Goal: Task Accomplishment & Management: Use online tool/utility

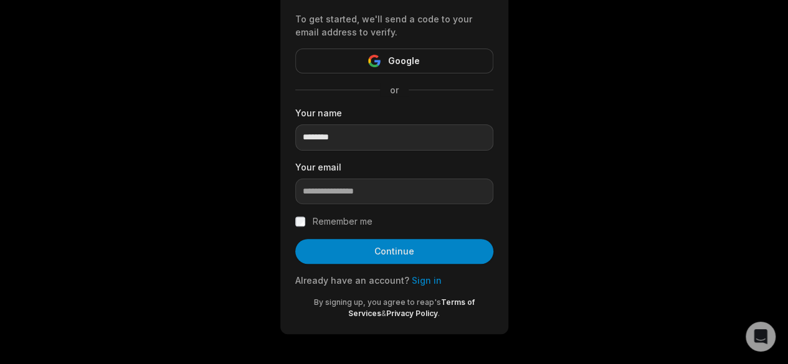
type input "********"
click at [362, 192] on input "email" at bounding box center [394, 192] width 198 height 26
paste input "********"
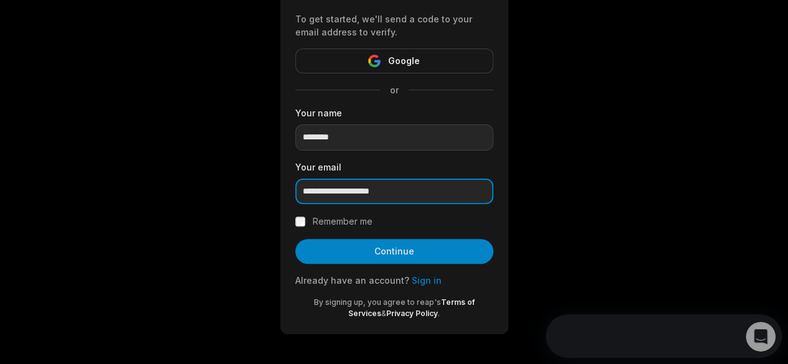
type input "**********"
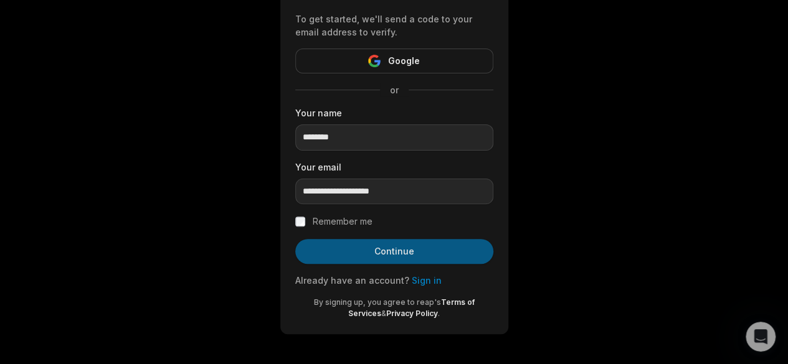
click at [398, 250] on button "Continue" at bounding box center [394, 251] width 198 height 25
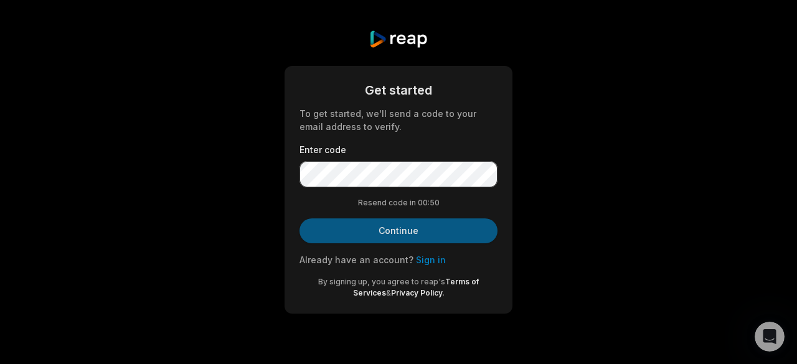
click at [394, 225] on button "Continue" at bounding box center [398, 231] width 198 height 25
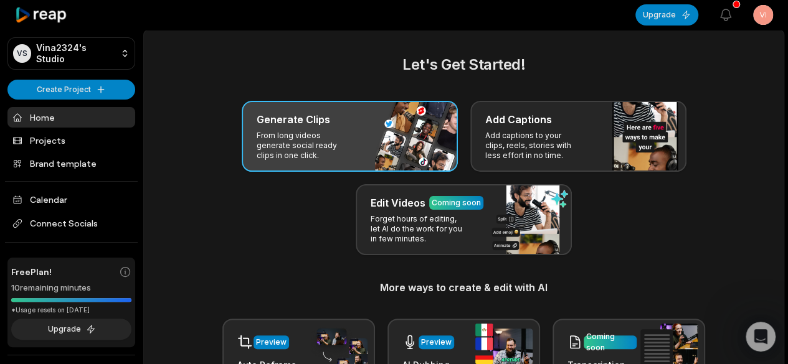
click at [370, 145] on div "Generate Clips From long videos generate social ready clips in one click." at bounding box center [350, 136] width 216 height 71
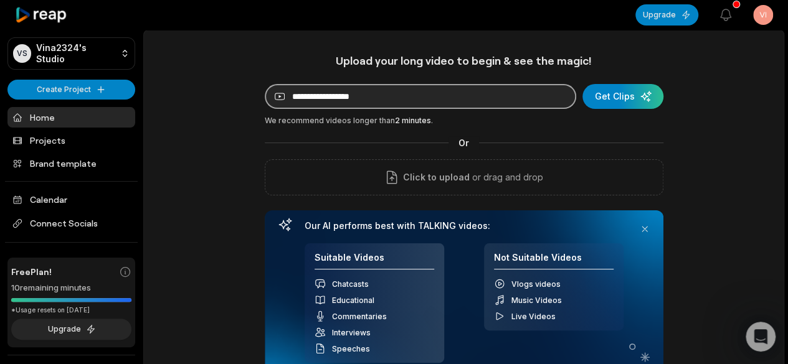
click at [432, 100] on input at bounding box center [420, 96] width 311 height 25
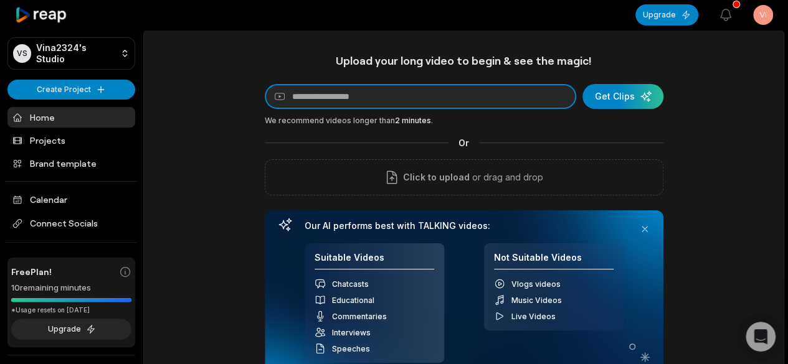
paste input "**********"
type input "**********"
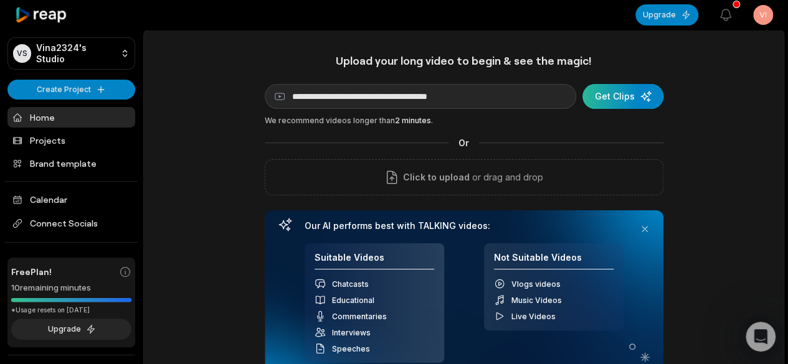
click at [639, 96] on div "submit" at bounding box center [622, 96] width 81 height 25
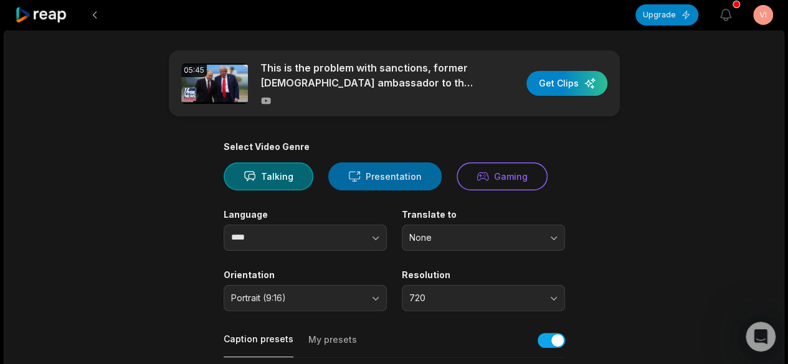
click at [386, 174] on button "Presentation" at bounding box center [384, 177] width 113 height 28
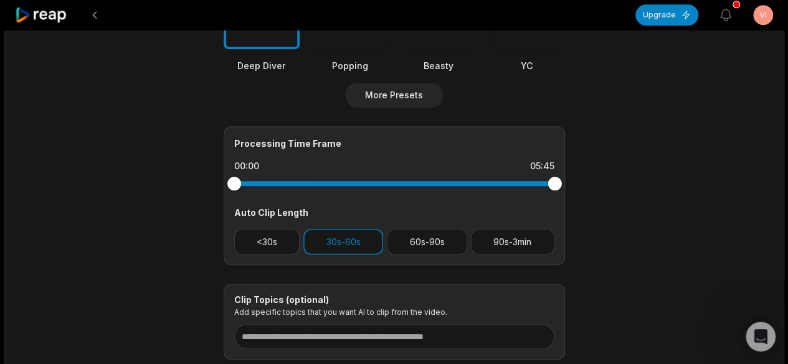
scroll to position [537, 0]
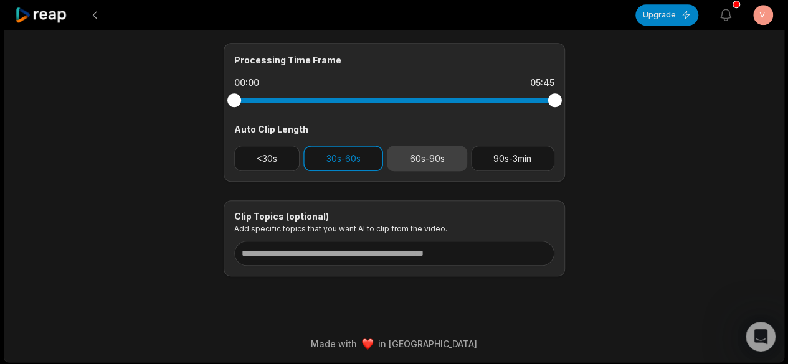
click at [433, 154] on button "60s-90s" at bounding box center [427, 159] width 80 height 26
click at [357, 156] on button "30s-60s" at bounding box center [343, 159] width 80 height 26
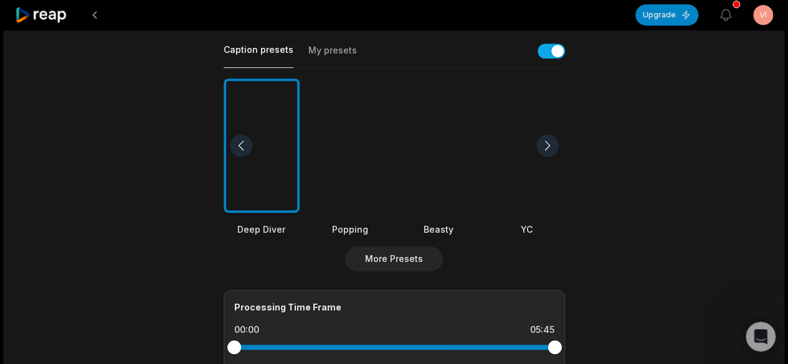
scroll to position [374, 0]
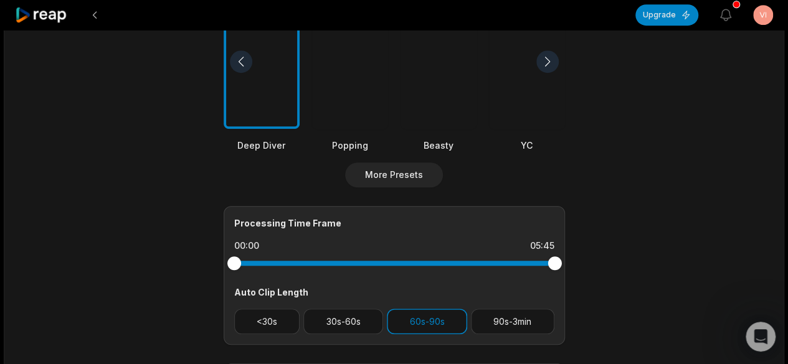
click at [437, 139] on div "Beasty" at bounding box center [438, 145] width 76 height 13
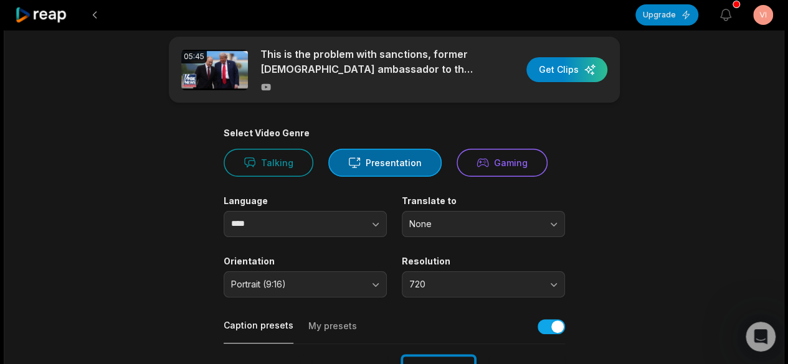
scroll to position [0, 0]
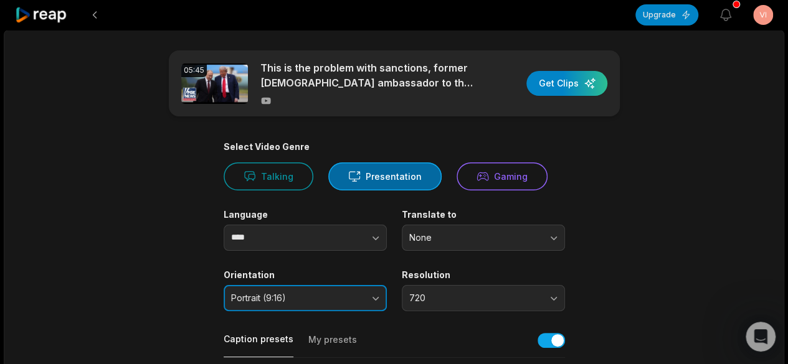
click at [321, 299] on span "Portrait (9:16)" at bounding box center [296, 298] width 131 height 11
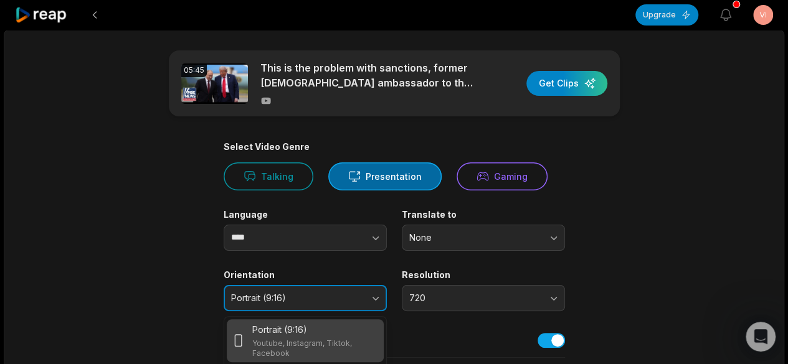
click at [337, 301] on span "Portrait (9:16)" at bounding box center [296, 298] width 131 height 11
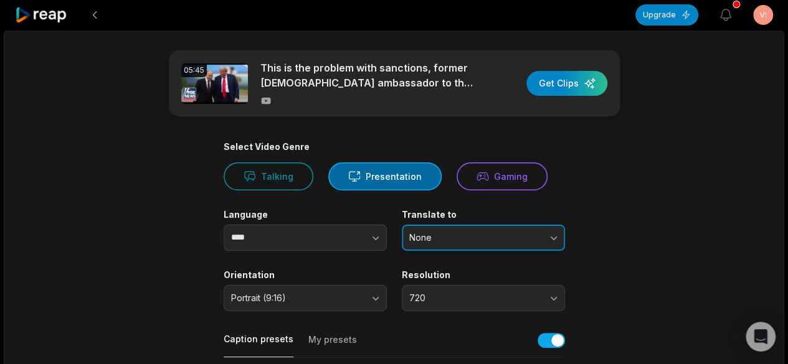
click at [516, 238] on span "None" at bounding box center [474, 237] width 131 height 11
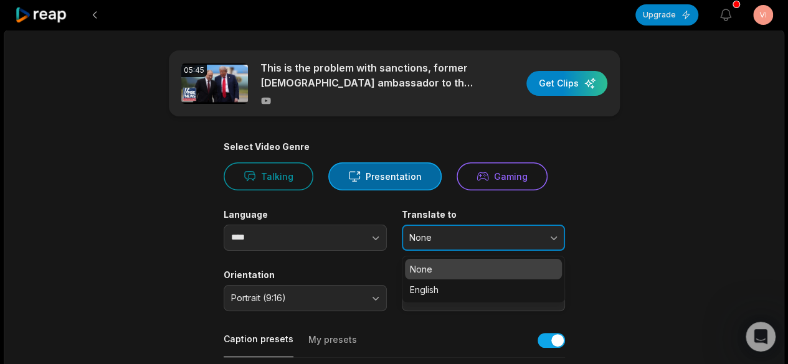
click at [509, 246] on button "None" at bounding box center [483, 238] width 163 height 26
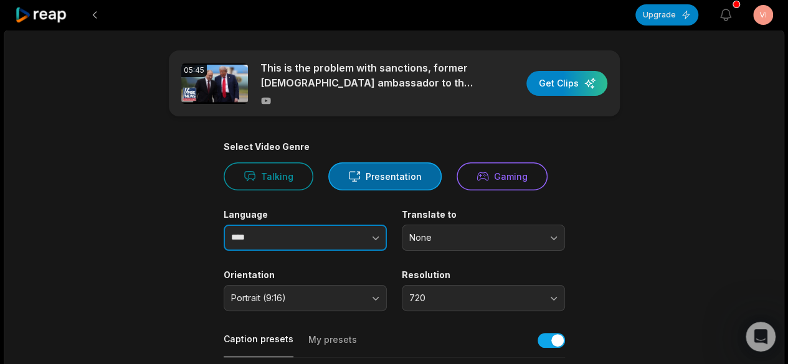
click at [337, 232] on button "button" at bounding box center [350, 238] width 71 height 26
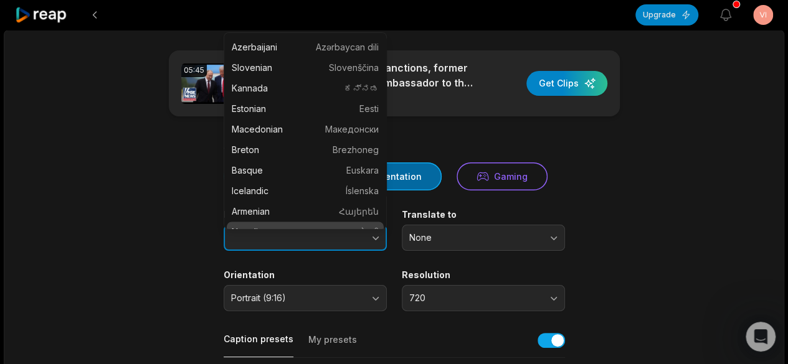
scroll to position [887, 0]
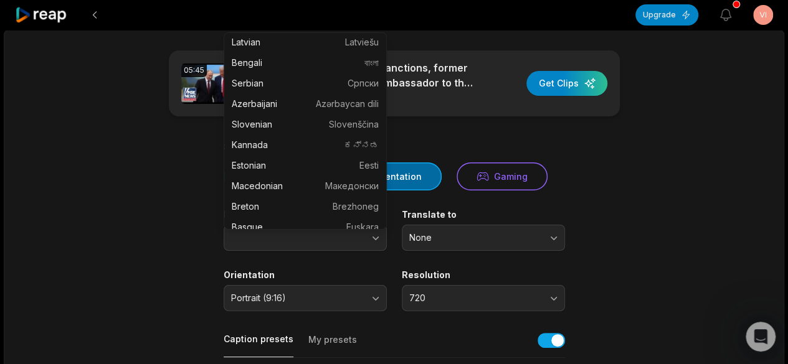
type input "****"
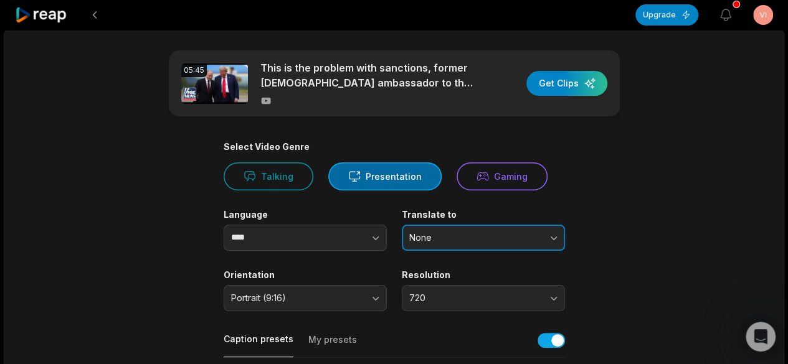
click at [539, 237] on span "None" at bounding box center [474, 237] width 131 height 11
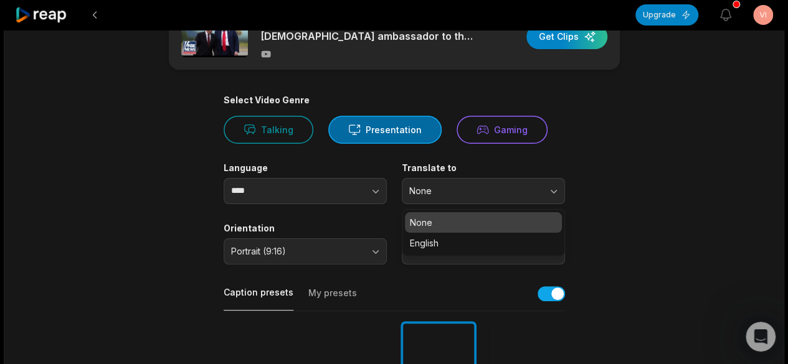
scroll to position [62, 0]
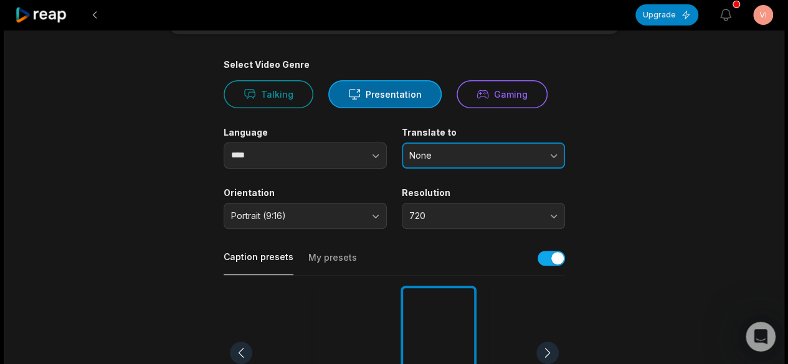
scroll to position [0, 0]
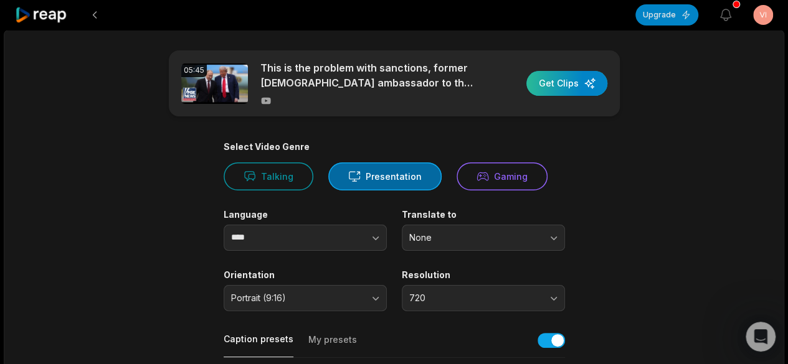
click at [568, 85] on div "button" at bounding box center [566, 83] width 81 height 25
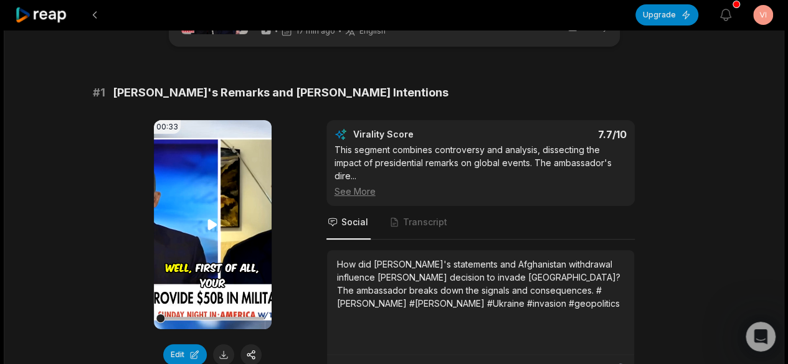
scroll to position [87, 0]
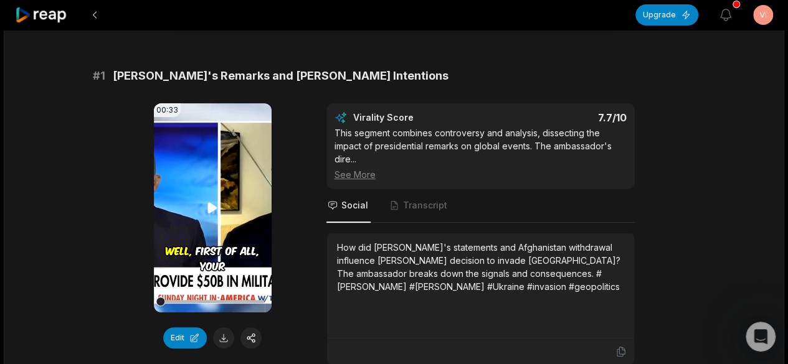
click at [245, 227] on video "Your browser does not support mp4 format." at bounding box center [213, 207] width 118 height 209
click at [240, 184] on video "Your browser does not support mp4 format." at bounding box center [213, 207] width 118 height 209
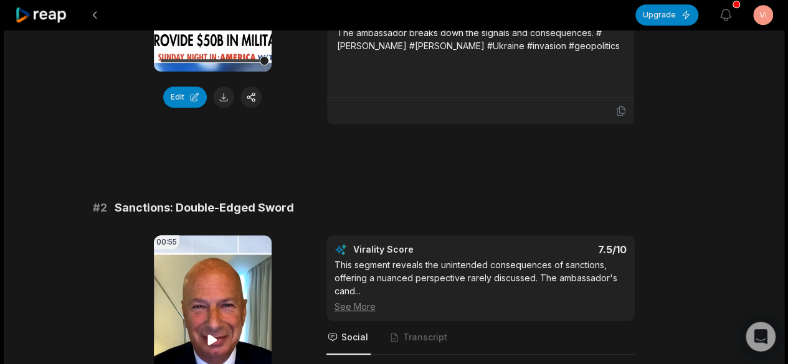
scroll to position [436, 0]
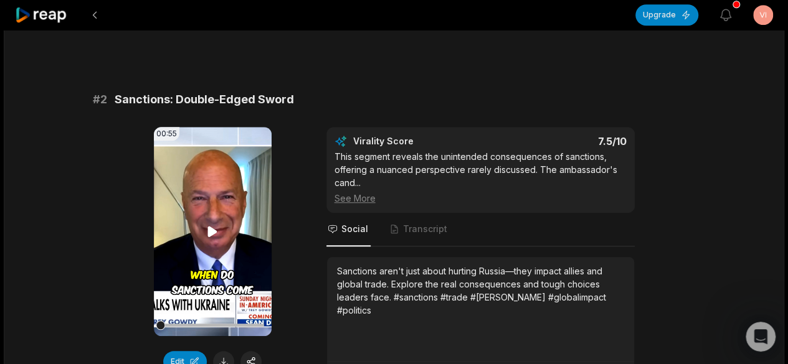
click at [209, 226] on icon at bounding box center [212, 231] width 9 height 11
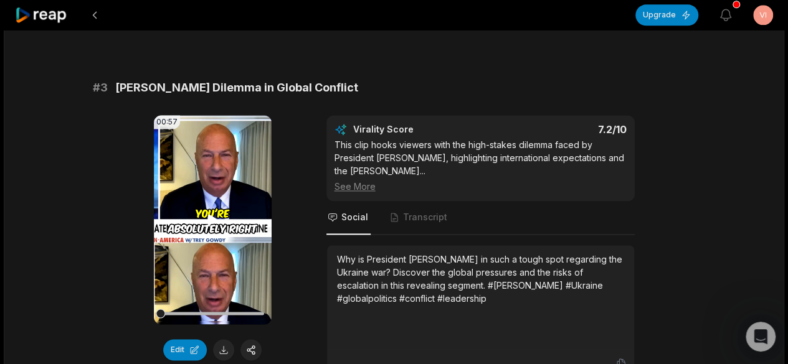
scroll to position [872, 0]
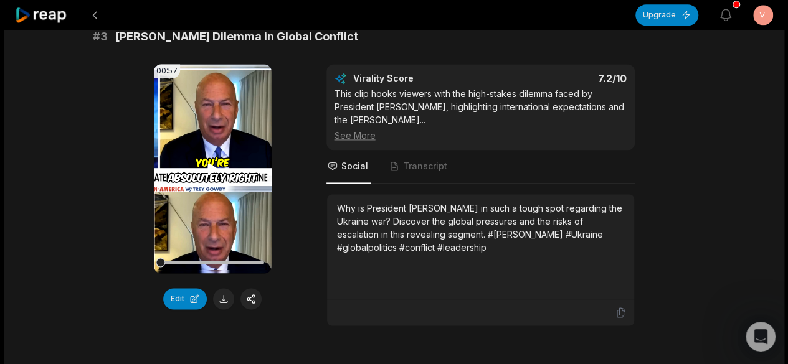
click at [214, 164] on icon at bounding box center [212, 168] width 9 height 11
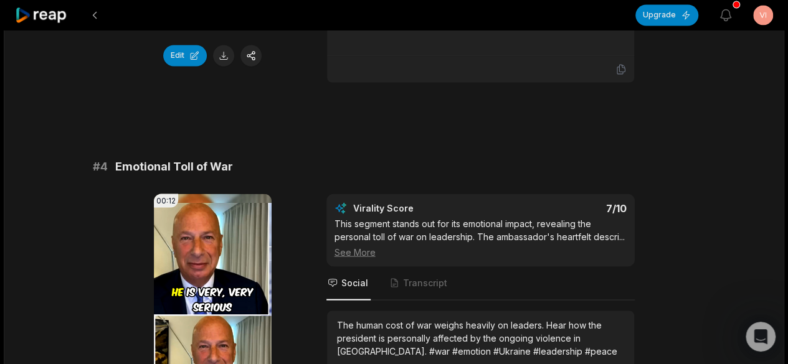
scroll to position [1183, 0]
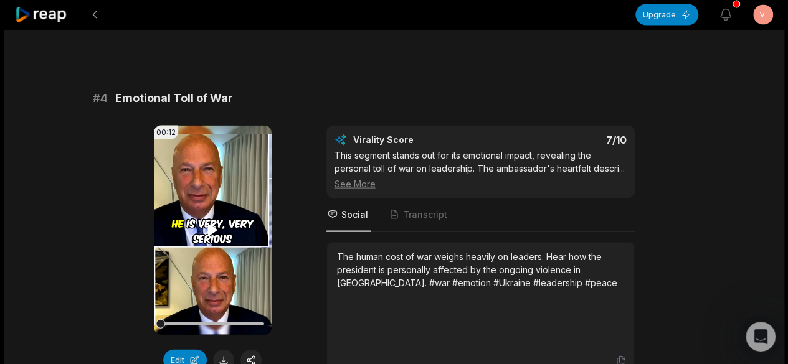
click at [217, 223] on icon at bounding box center [212, 230] width 15 height 15
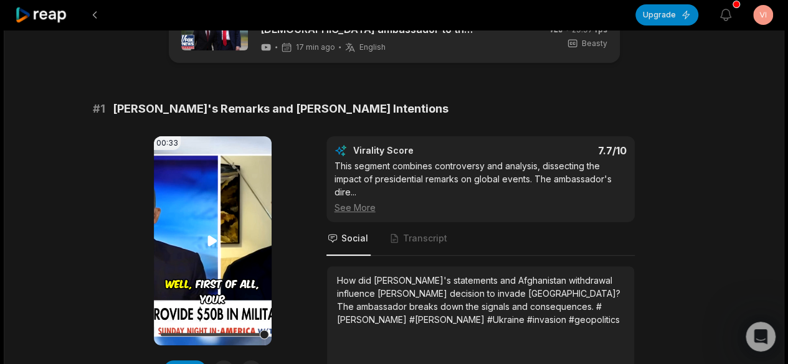
scroll to position [125, 0]
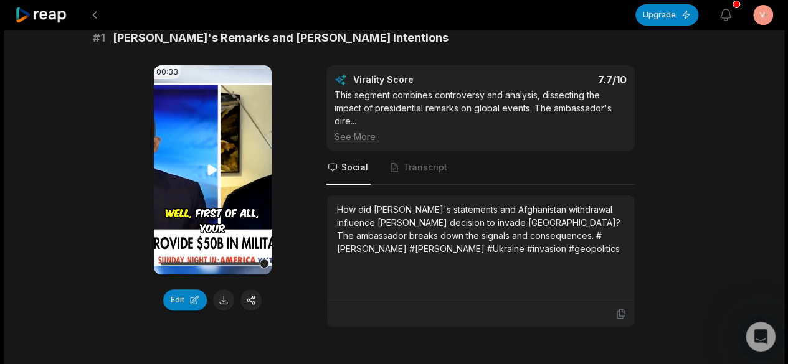
click at [219, 181] on video "Your browser does not support mp4 format." at bounding box center [213, 169] width 118 height 209
click at [225, 172] on video "Your browser does not support mp4 format." at bounding box center [213, 169] width 118 height 209
